Goal: Transaction & Acquisition: Obtain resource

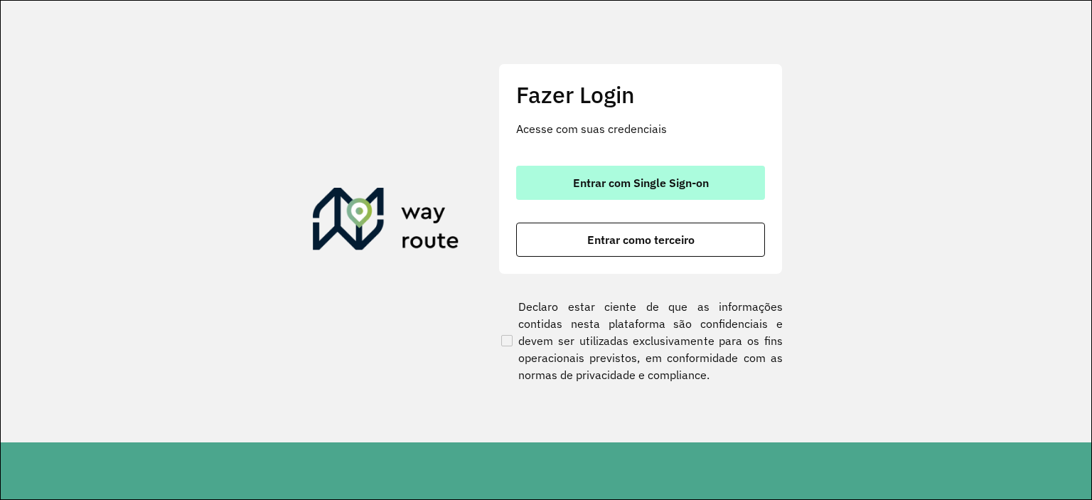
click at [576, 187] on span "Entrar com Single Sign-on" at bounding box center [641, 182] width 136 height 11
click at [612, 186] on span "Entrar com Single Sign-on" at bounding box center [641, 182] width 136 height 11
click at [599, 198] on button "Entrar com Single Sign-on" at bounding box center [640, 183] width 249 height 34
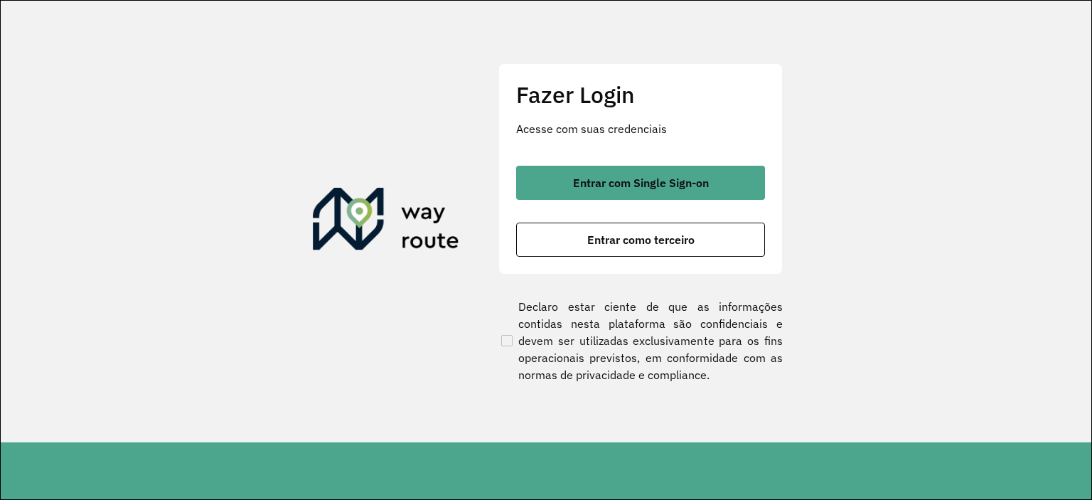
click at [400, 318] on section "Fazer Login Acesse com suas credenciais Entrar com Single Sign-on Entrar como t…" at bounding box center [546, 222] width 1091 height 442
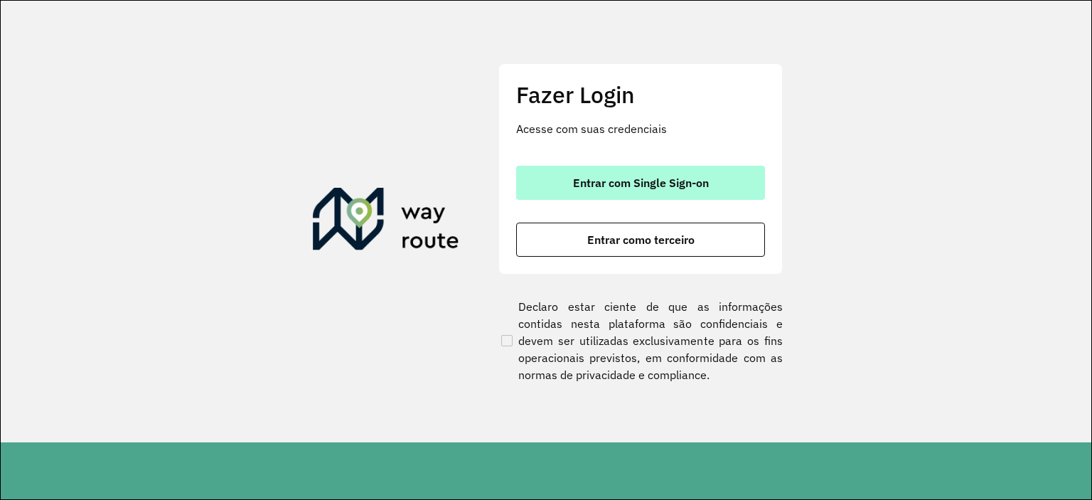
click at [614, 174] on button "Entrar com Single Sign-on" at bounding box center [640, 183] width 249 height 34
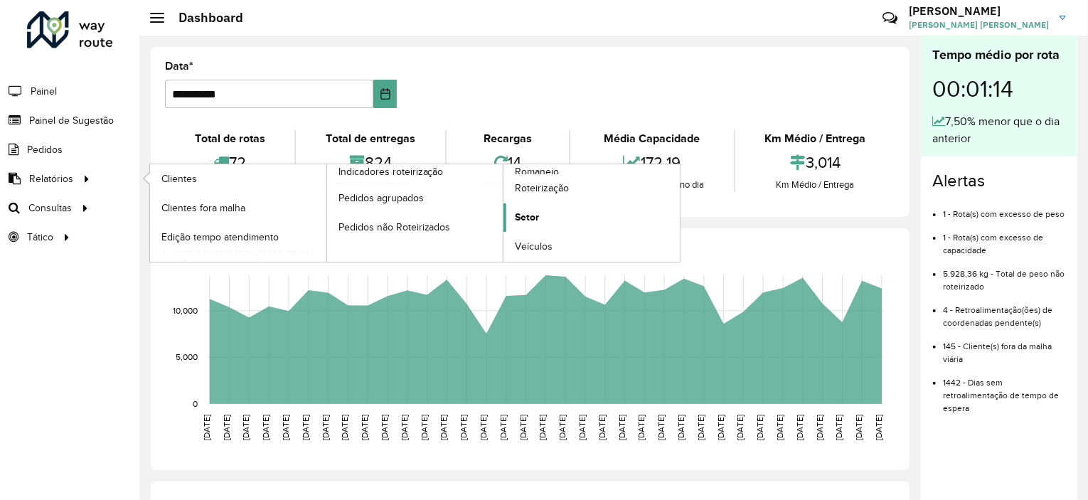
click at [536, 213] on span "Setor" at bounding box center [527, 217] width 24 height 15
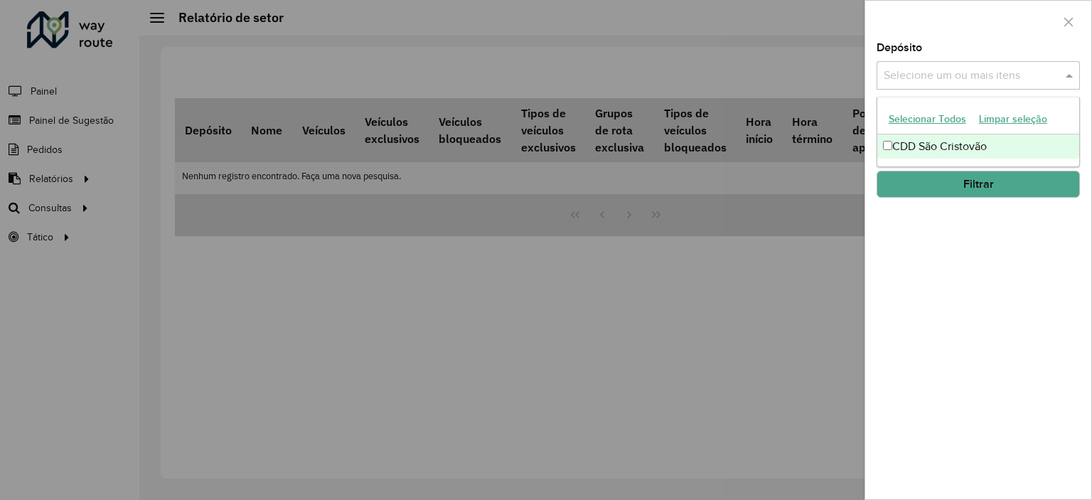
click at [927, 82] on input "text" at bounding box center [971, 76] width 182 height 17
click at [908, 144] on div "CDD São Cristovão" at bounding box center [979, 146] width 202 height 24
click at [902, 192] on button "Filtrar" at bounding box center [978, 184] width 203 height 27
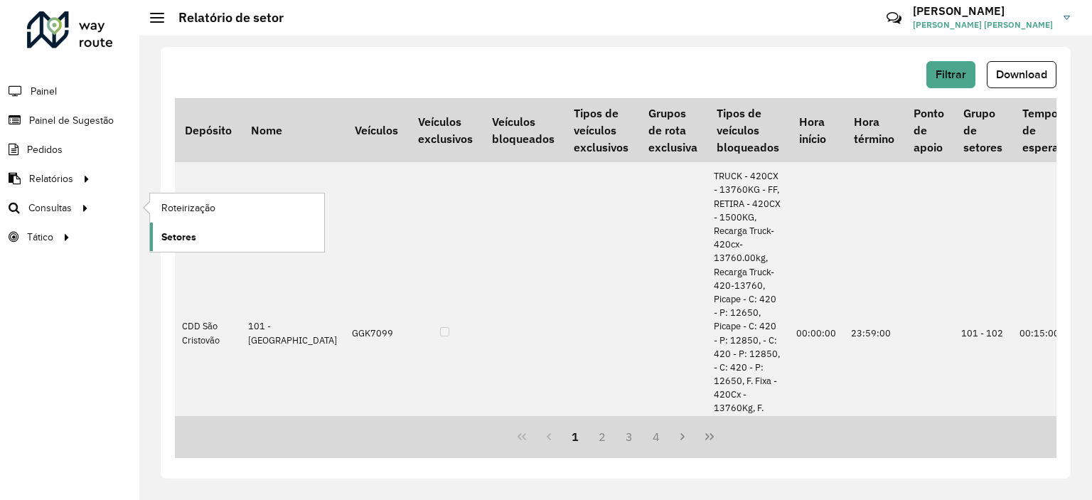
click at [227, 235] on link "Setores" at bounding box center [237, 237] width 174 height 28
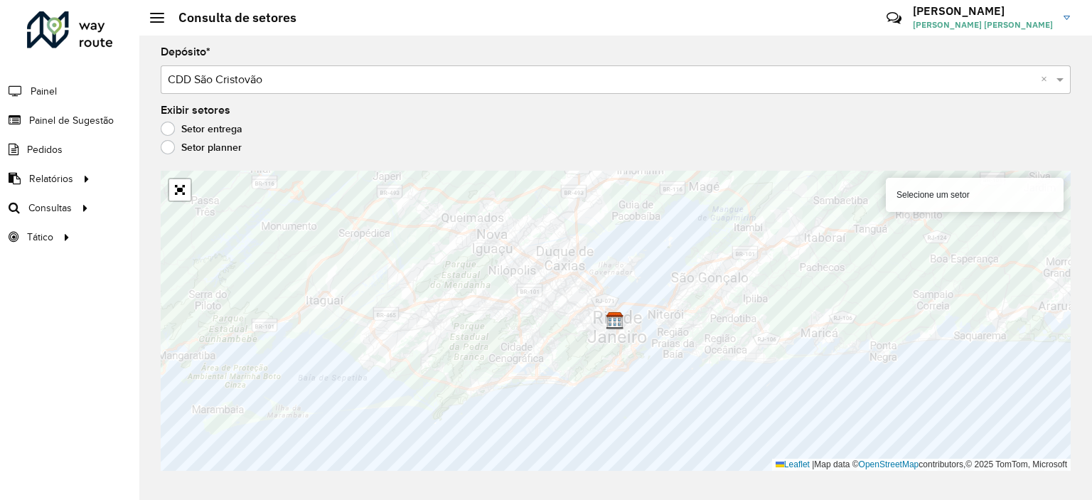
click at [953, 181] on div "Selecione um setor" at bounding box center [975, 195] width 178 height 34
click at [957, 197] on div "Selecione um setor" at bounding box center [975, 195] width 178 height 34
click at [997, 191] on div "Selecione um setor" at bounding box center [975, 195] width 178 height 34
click at [171, 148] on label "Setor planner" at bounding box center [201, 147] width 81 height 14
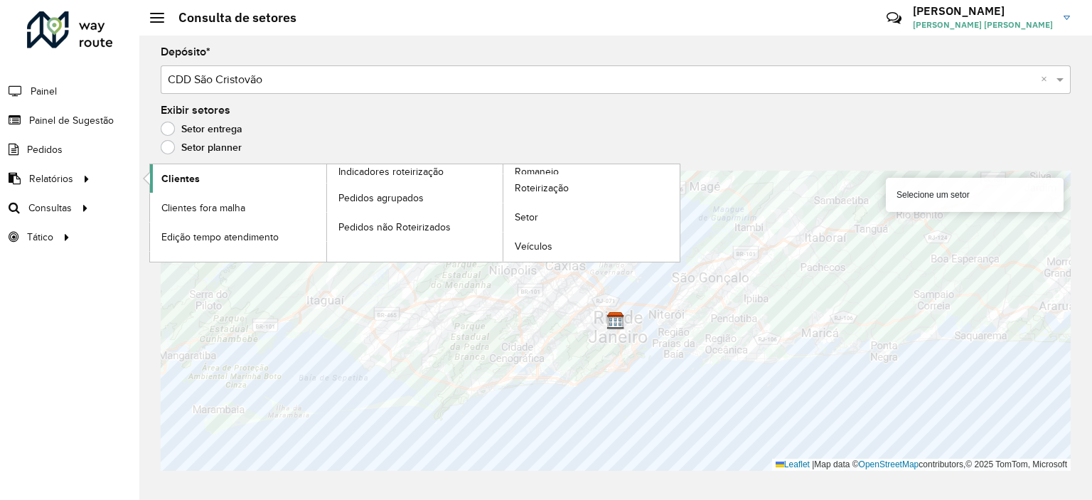
click at [213, 181] on link "Clientes" at bounding box center [238, 178] width 176 height 28
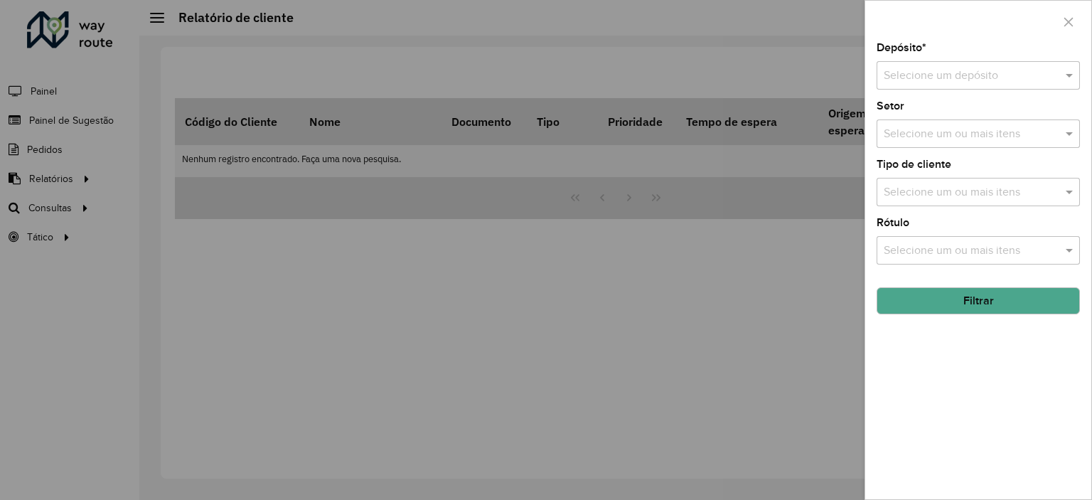
click at [932, 80] on input "text" at bounding box center [964, 76] width 161 height 17
click at [919, 110] on span "CDD São Cristovão" at bounding box center [930, 116] width 95 height 12
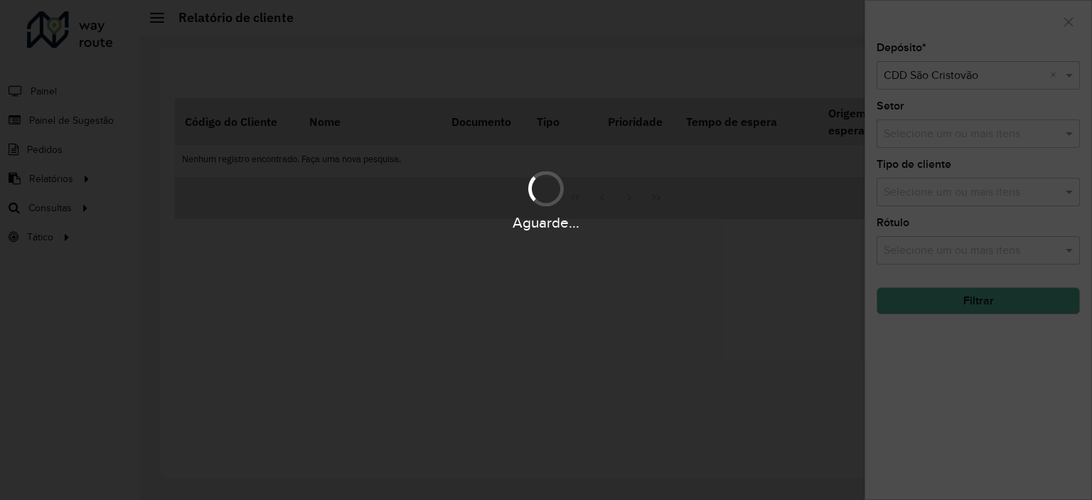
click at [933, 129] on div "Aguarde..." at bounding box center [546, 250] width 1092 height 500
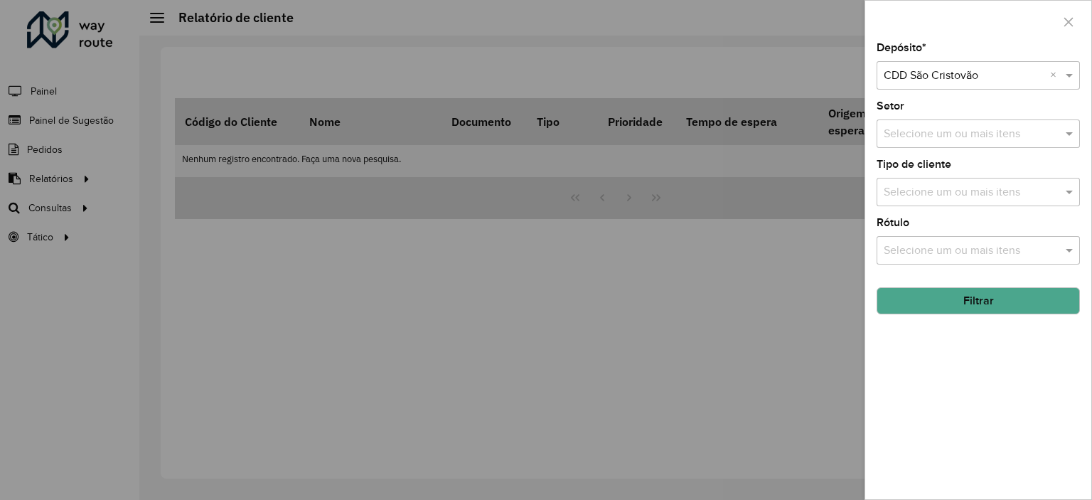
click at [937, 139] on input "text" at bounding box center [971, 134] width 182 height 17
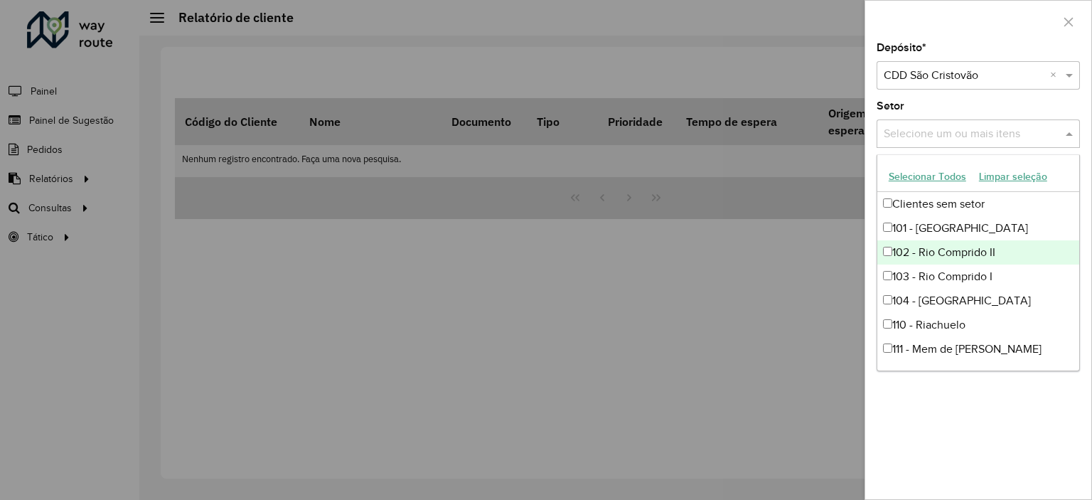
scroll to position [142, 0]
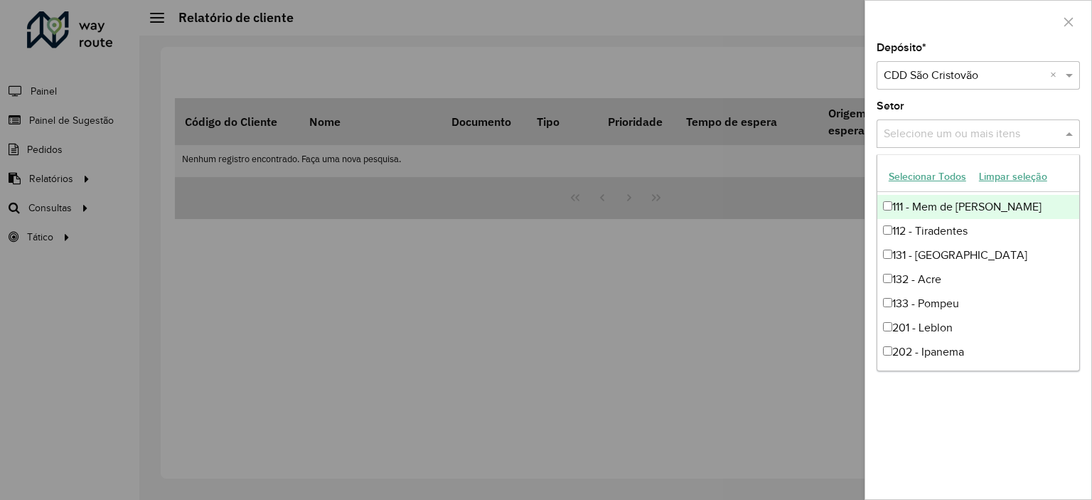
click at [935, 211] on div "111 - Mem de Sá" at bounding box center [979, 207] width 202 height 24
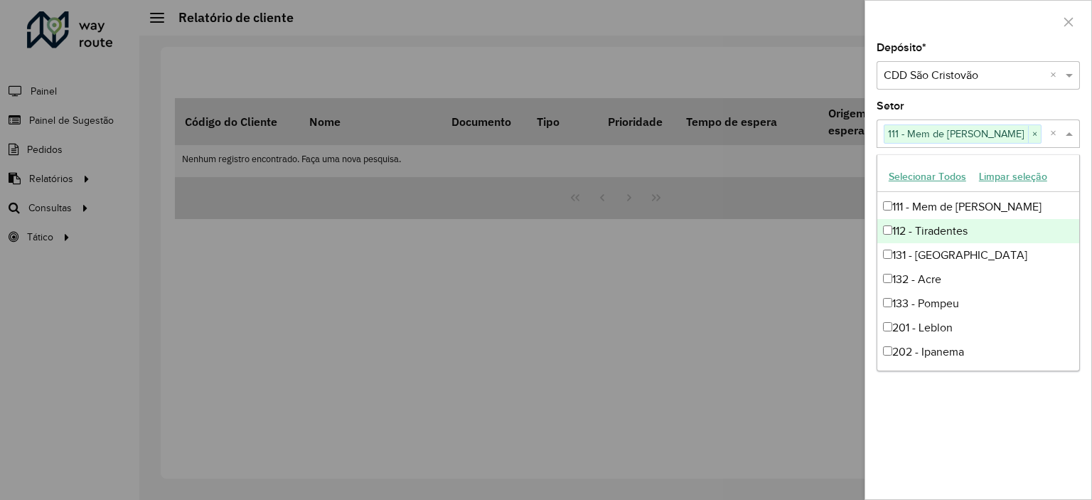
click at [800, 242] on div at bounding box center [546, 250] width 1092 height 500
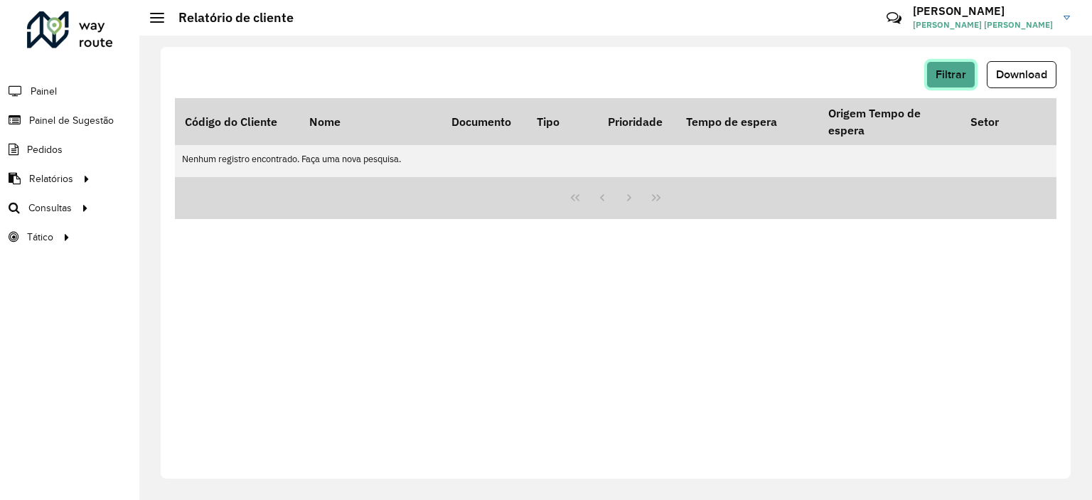
click at [962, 78] on span "Filtrar" at bounding box center [951, 74] width 31 height 12
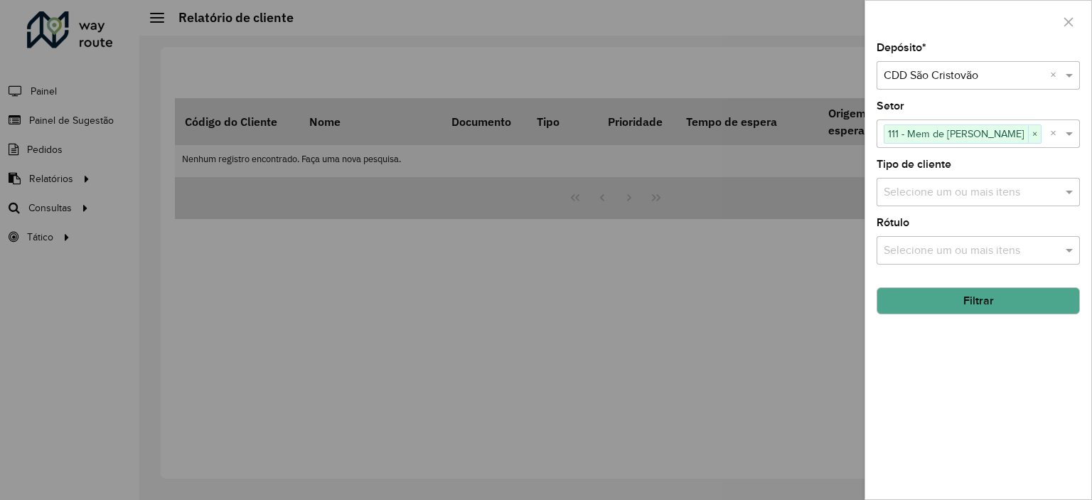
click at [970, 187] on input "text" at bounding box center [971, 192] width 182 height 17
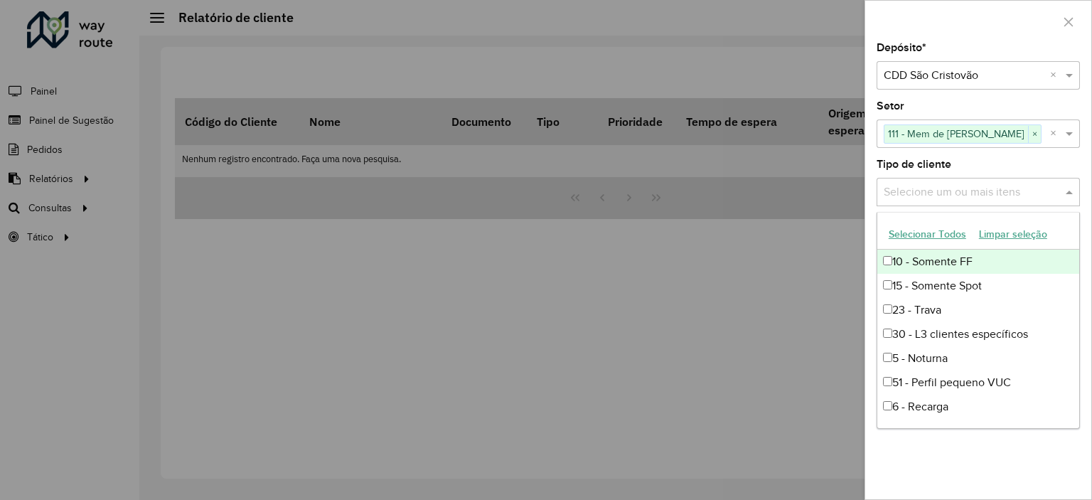
click at [970, 187] on input "text" at bounding box center [971, 192] width 182 height 17
click at [1072, 188] on span at bounding box center [1072, 191] width 18 height 17
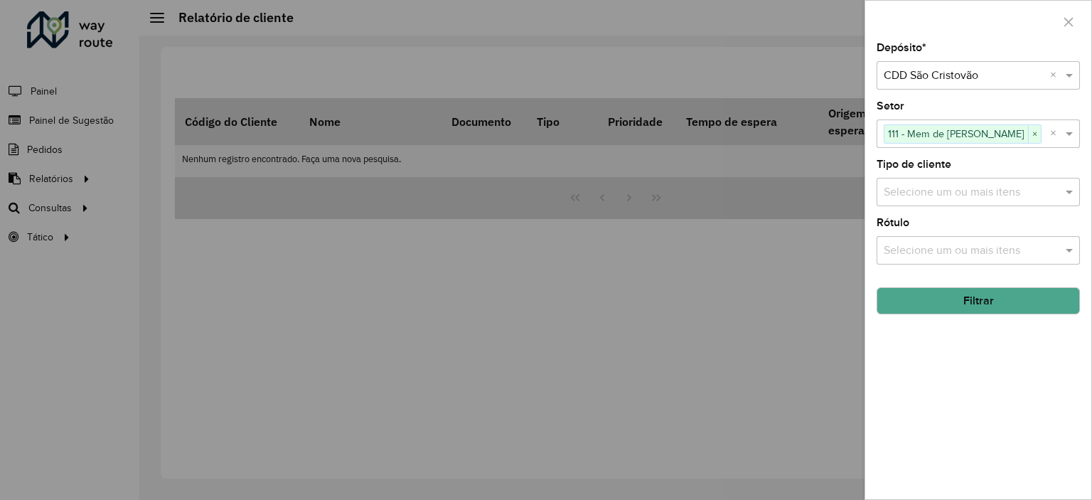
click at [1016, 243] on input "text" at bounding box center [971, 251] width 182 height 17
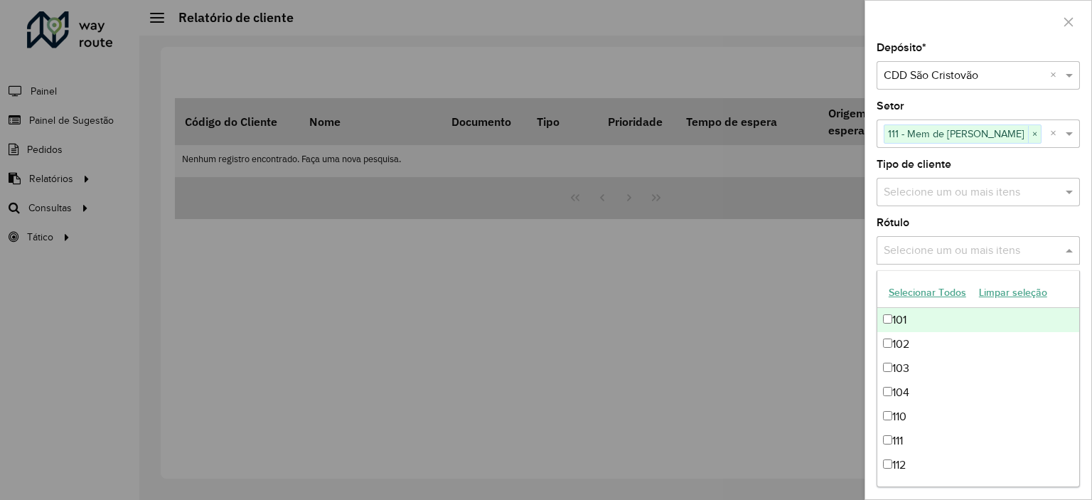
click at [1035, 244] on input "text" at bounding box center [971, 251] width 182 height 17
drag, startPoint x: 1061, startPoint y: 239, endPoint x: 1069, endPoint y: 243, distance: 8.9
click at [1063, 239] on div "Selecione um ou mais itens" at bounding box center [978, 250] width 203 height 28
click at [1070, 245] on span at bounding box center [1072, 250] width 18 height 17
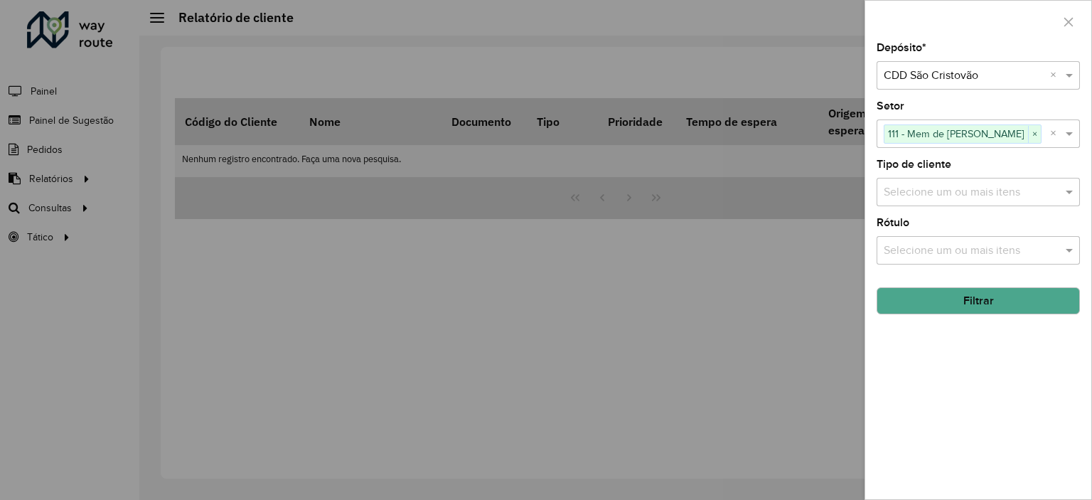
click at [1021, 292] on button "Filtrar" at bounding box center [978, 300] width 203 height 27
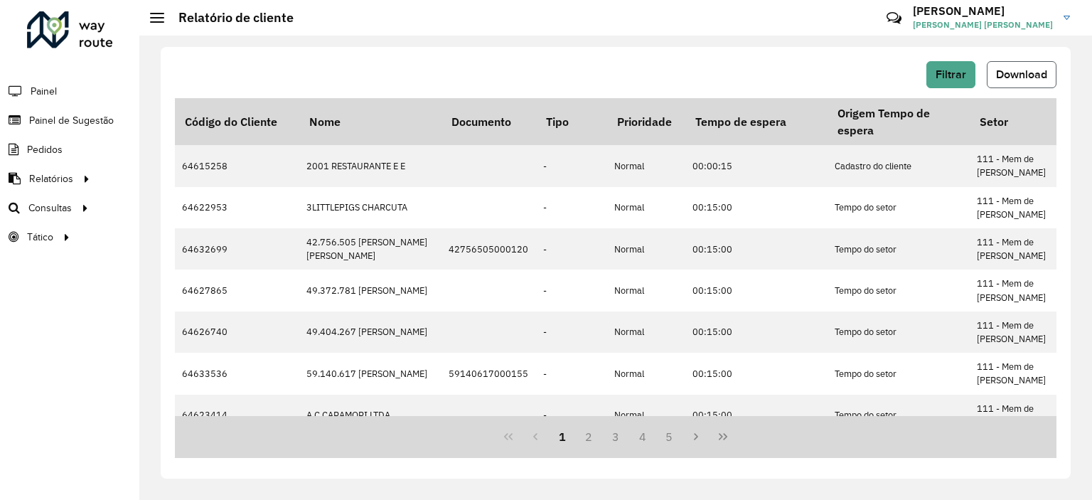
click at [1036, 79] on span "Download" at bounding box center [1021, 74] width 51 height 12
